Goal: Check status: Check status

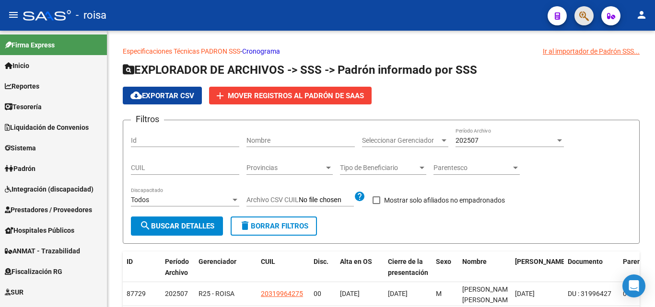
click at [388, 12] on button "button" at bounding box center [583, 15] width 19 height 19
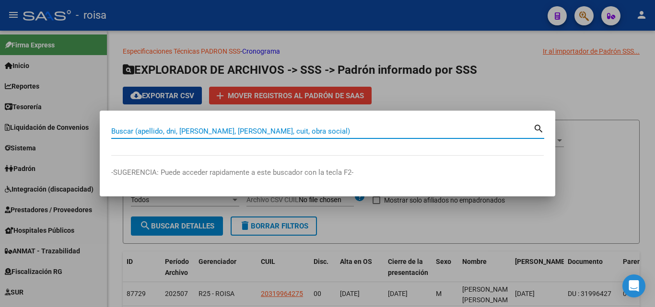
paste input "20360765661"
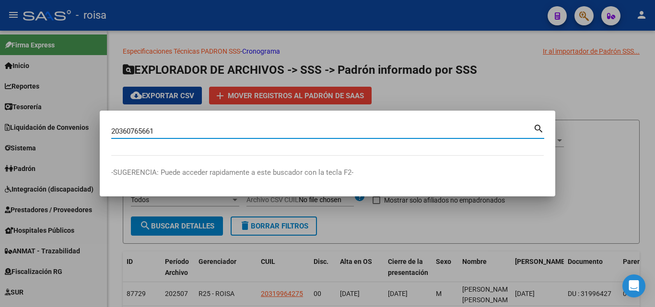
type input "20360765661"
click at [388, 127] on mat-icon "search" at bounding box center [538, 128] width 11 height 12
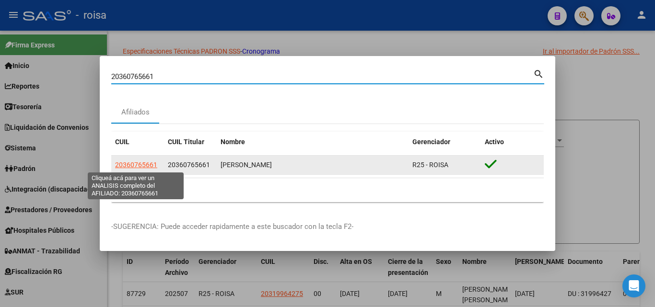
click at [138, 162] on span "20360765661" at bounding box center [136, 165] width 42 height 8
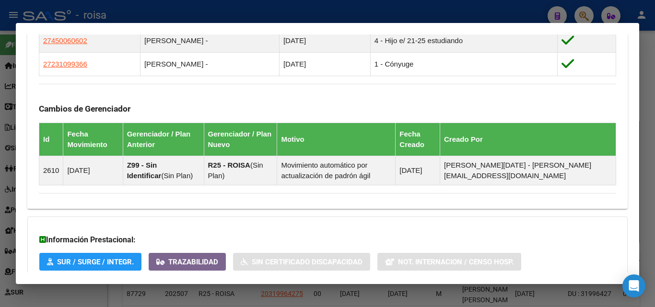
scroll to position [479, 0]
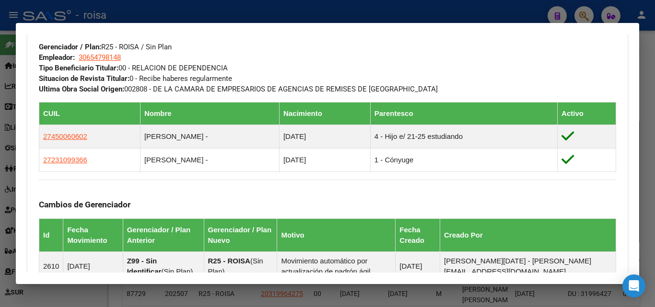
click at [388, 30] on mat-dialog-container "Análisis Afiliado - CUIL: 20360765661 DATOS PADRÓN ÁGIL: [PERSON_NAME] | ACTIVO…" at bounding box center [327, 153] width 623 height 261
click at [388, 76] on div "DATOS GRUPO FAMILIAR Gerenciador / Plan: R25 - ROISA / Sin Plan Empleador: 3065…" at bounding box center [327, 54] width 577 height 81
click at [388, 58] on div "DATOS GRUPO FAMILIAR Gerenciador / Plan: R25 - ROISA / Sin Plan Empleador: 3065…" at bounding box center [327, 54] width 577 height 81
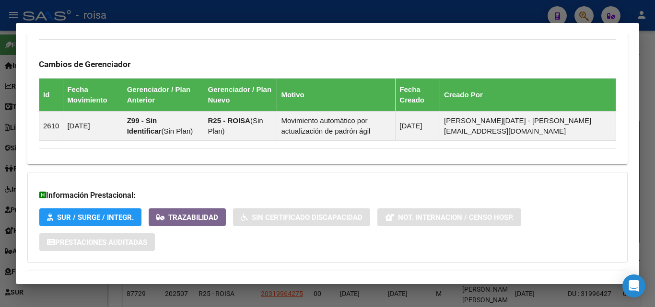
scroll to position [662, 0]
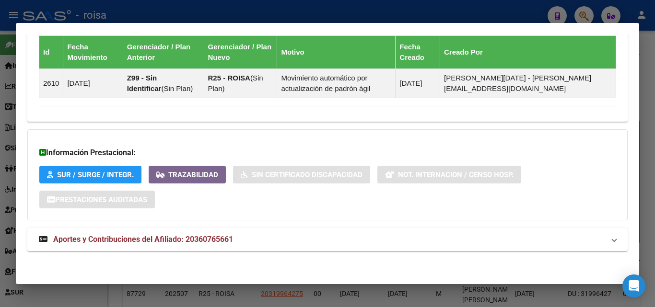
click at [343, 138] on div "Información Prestacional: SUR / SURGE / INTEGR. Trazabilidad Sin Certificado Di…" at bounding box center [327, 174] width 600 height 91
click at [388, 135] on div "Información Prestacional: SUR / SURGE / INTEGR. Trazabilidad Sin Certificado Di…" at bounding box center [327, 174] width 600 height 91
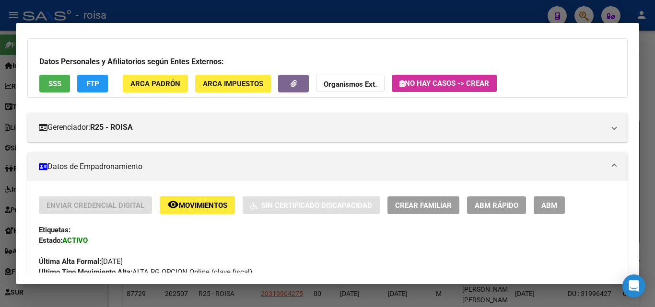
scroll to position [0, 0]
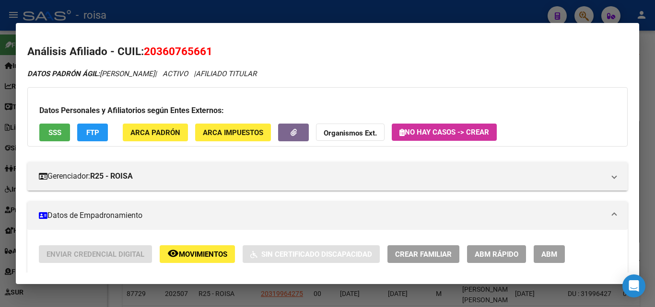
click at [388, 56] on h2 "Análisis Afiliado - CUIL: 20360765661" at bounding box center [327, 52] width 600 height 16
